Goal: Complete application form

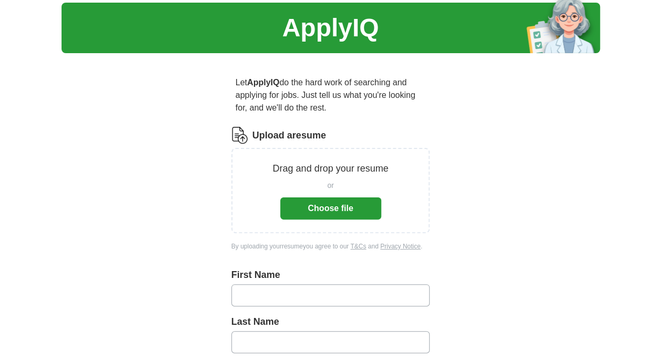
scroll to position [53, 0]
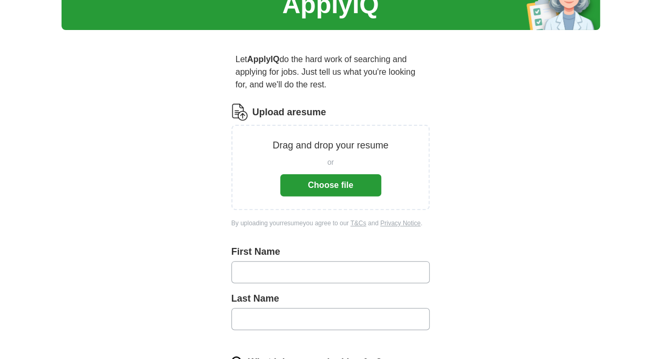
click at [307, 182] on button "Choose file" at bounding box center [330, 185] width 101 height 22
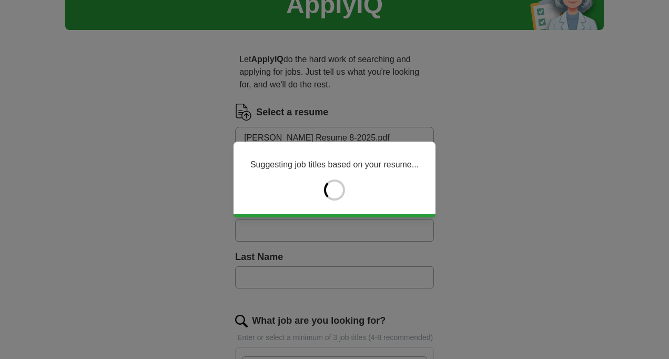
type input "****"
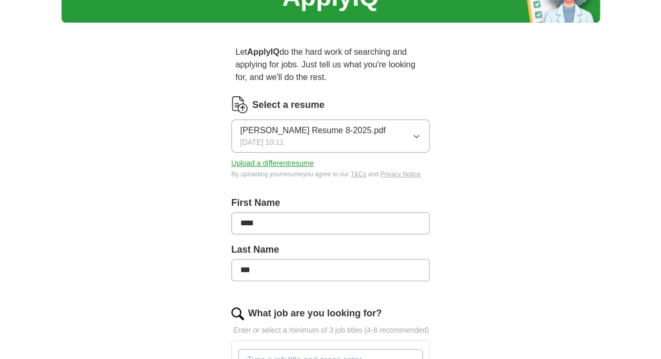
scroll to position [158, 0]
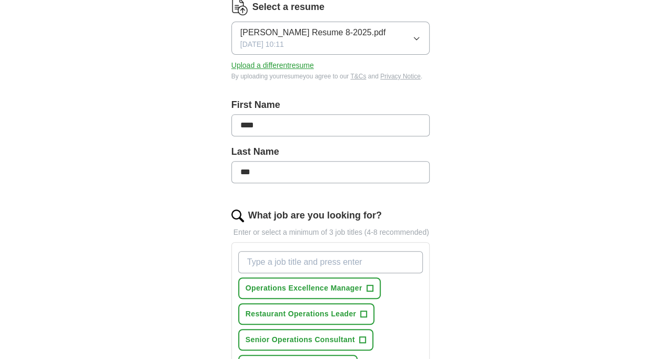
click at [286, 175] on input "***" at bounding box center [330, 172] width 199 height 22
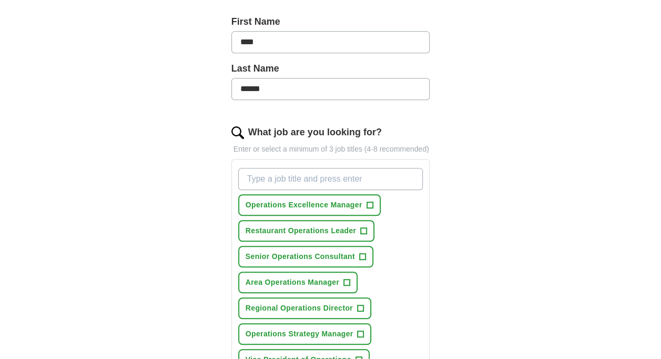
scroll to position [263, 0]
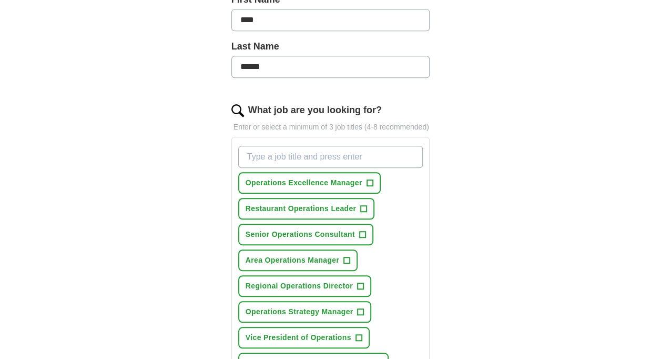
type input "******"
click at [372, 181] on span "+" at bounding box center [369, 183] width 6 height 8
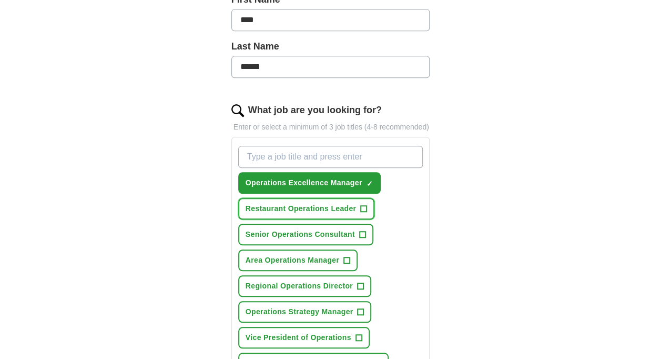
click at [364, 206] on span "+" at bounding box center [364, 208] width 6 height 8
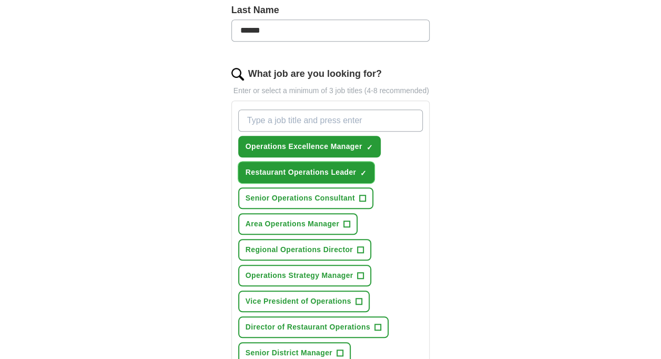
scroll to position [315, 0]
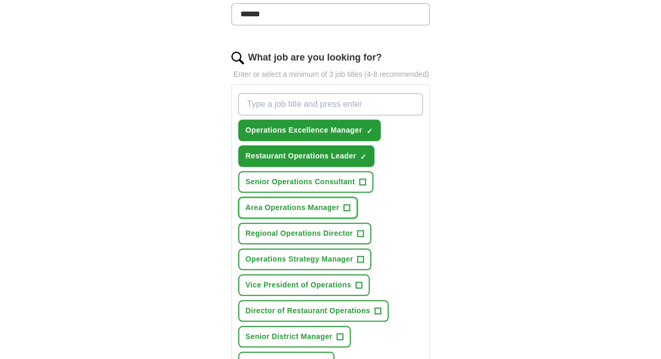
click at [350, 204] on span "+" at bounding box center [346, 207] width 7 height 7
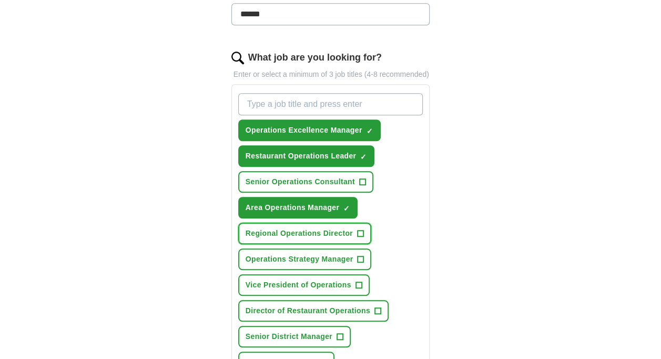
click at [359, 230] on span "+" at bounding box center [360, 233] width 6 height 8
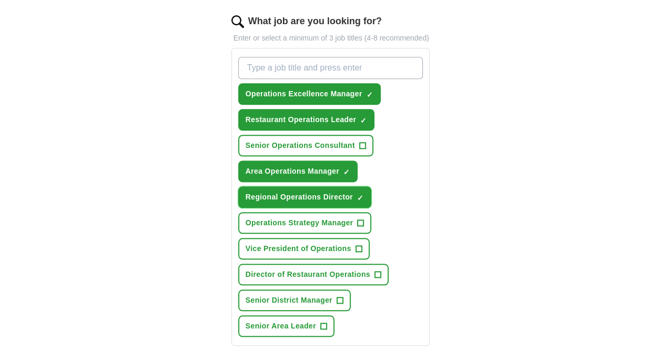
scroll to position [368, 0]
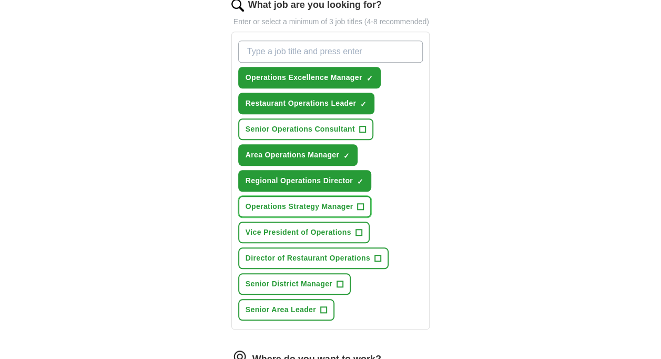
click at [359, 203] on span "+" at bounding box center [360, 206] width 6 height 8
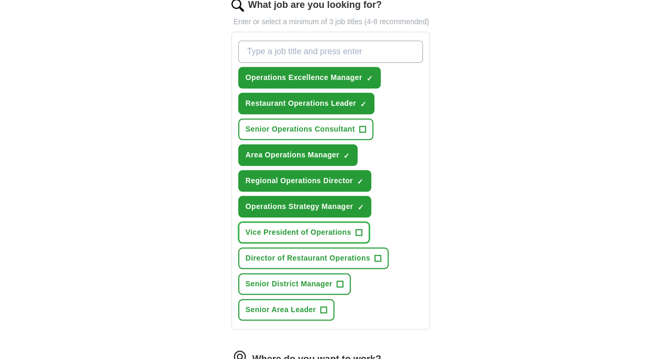
click at [351, 231] on button "Vice President of Operations +" at bounding box center [303, 232] width 131 height 22
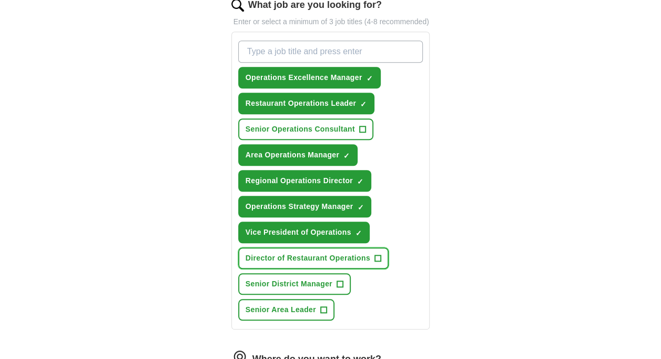
click at [351, 255] on span "Director of Restaurant Operations" at bounding box center [307, 257] width 125 height 11
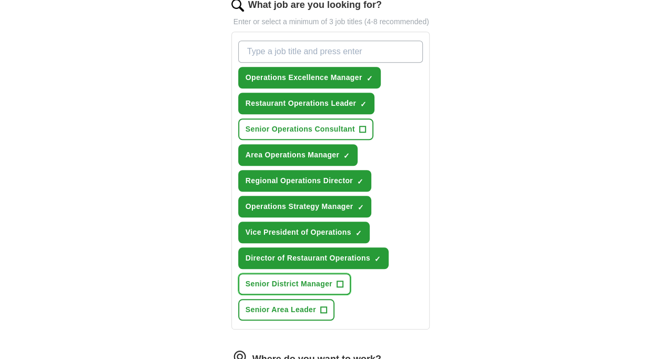
drag, startPoint x: 347, startPoint y: 278, endPoint x: 343, endPoint y: 284, distance: 7.5
click at [347, 279] on button "Senior District Manager +" at bounding box center [294, 284] width 112 height 22
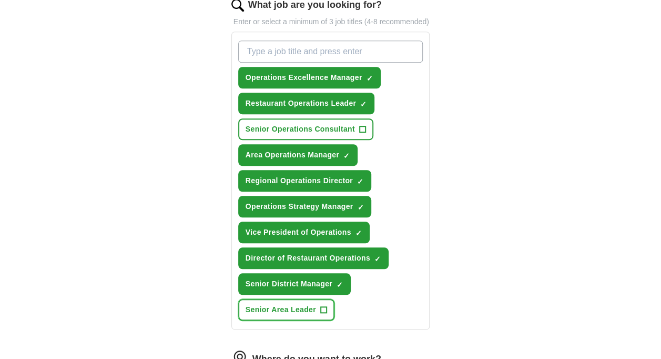
drag, startPoint x: 325, startPoint y: 305, endPoint x: 336, endPoint y: 299, distance: 12.7
click at [325, 306] on span "+" at bounding box center [323, 309] width 6 height 8
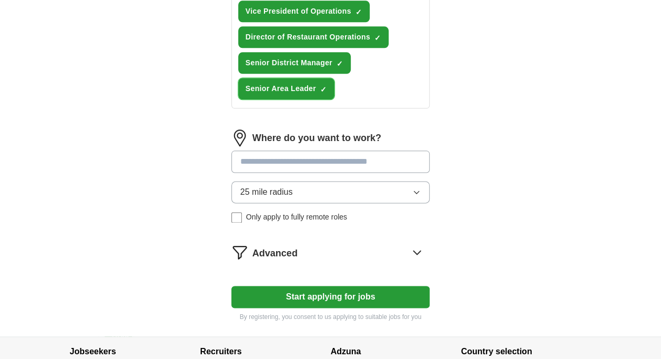
scroll to position [631, 0]
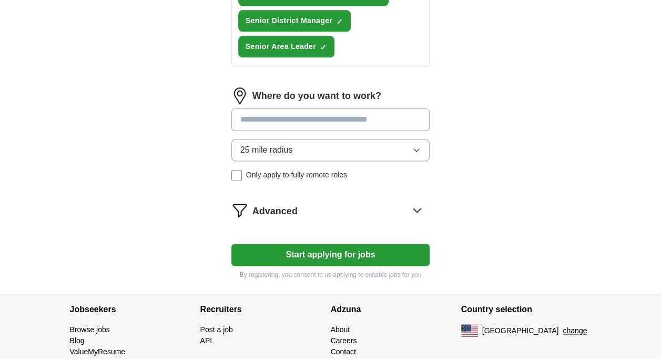
click at [322, 246] on button "Start applying for jobs" at bounding box center [330, 254] width 199 height 22
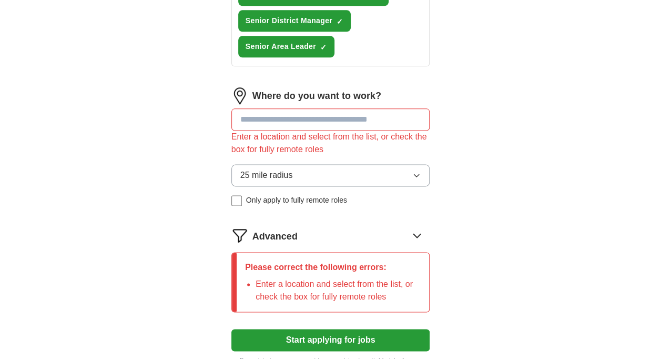
click at [295, 122] on input at bounding box center [330, 119] width 199 height 22
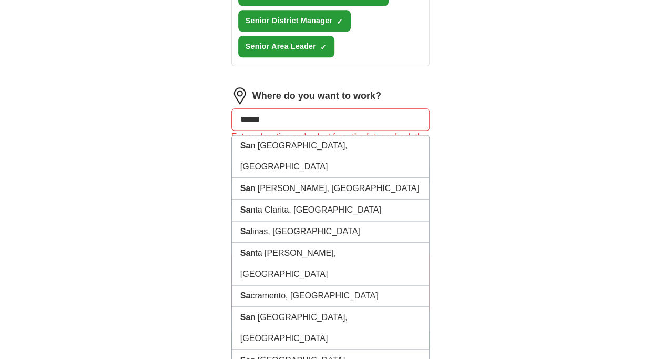
type input "*******"
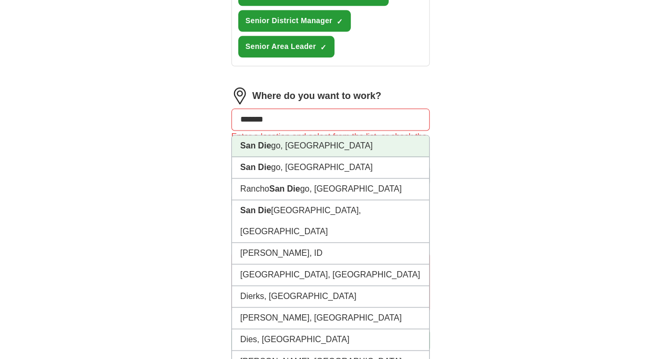
click at [267, 148] on li "[GEOGRAPHIC_DATA], [GEOGRAPHIC_DATA]" at bounding box center [331, 146] width 198 height 22
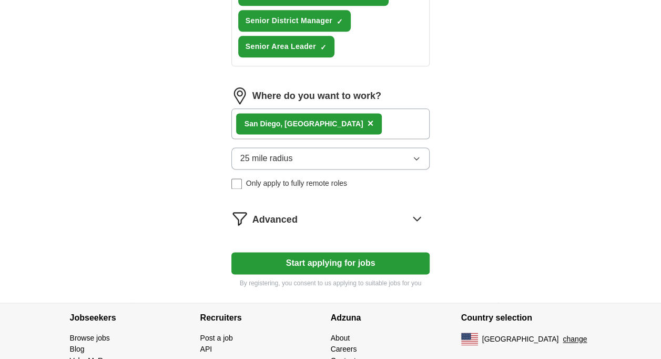
drag, startPoint x: 285, startPoint y: 260, endPoint x: 306, endPoint y: 252, distance: 22.8
click at [285, 260] on button "Start applying for jobs" at bounding box center [330, 263] width 199 height 22
select select "**"
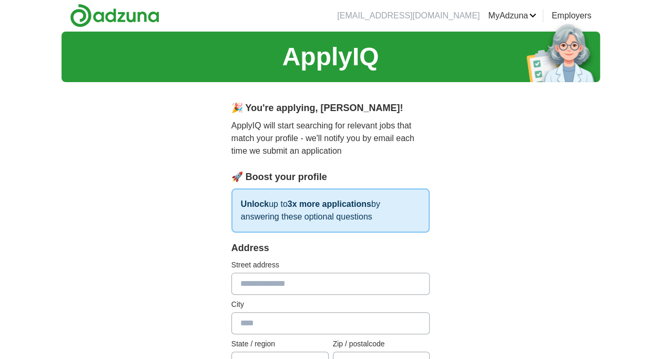
scroll to position [0, 0]
